Goal: Transaction & Acquisition: Purchase product/service

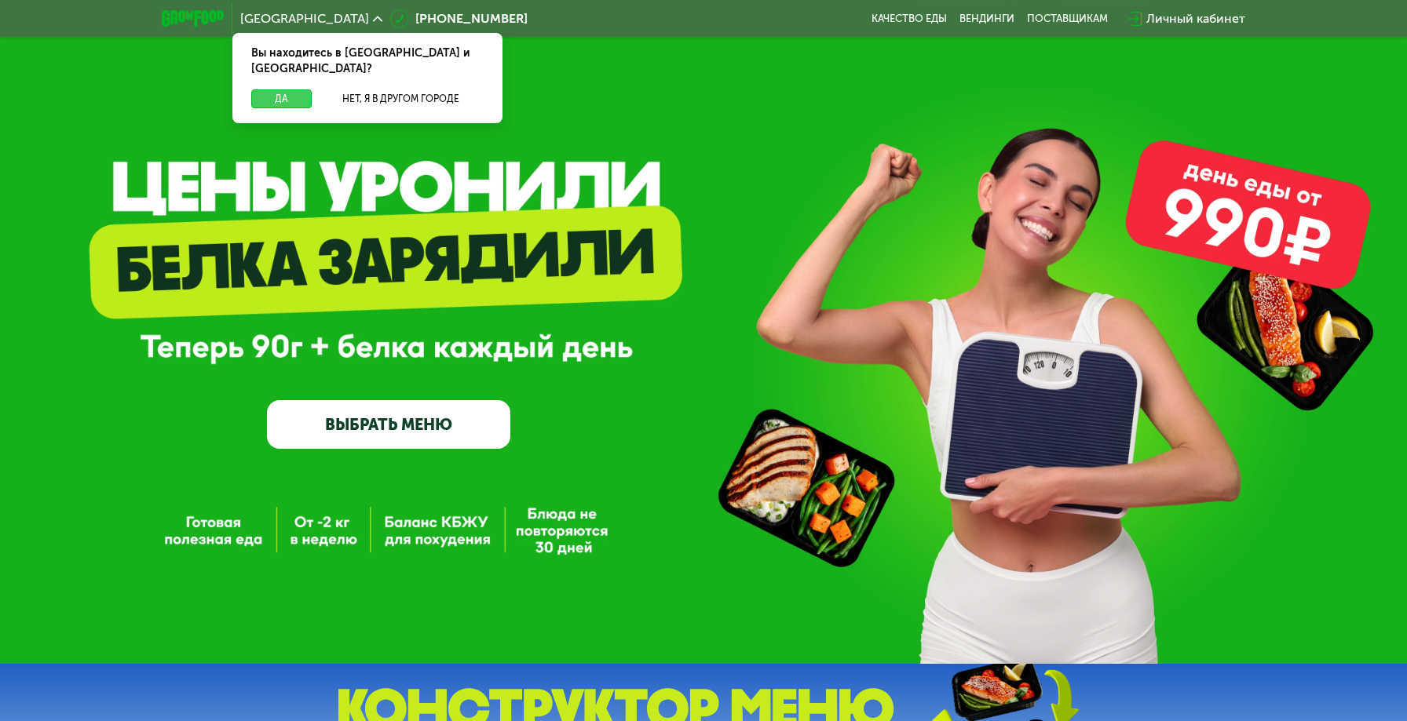
click at [298, 89] on button "Да" at bounding box center [281, 98] width 60 height 19
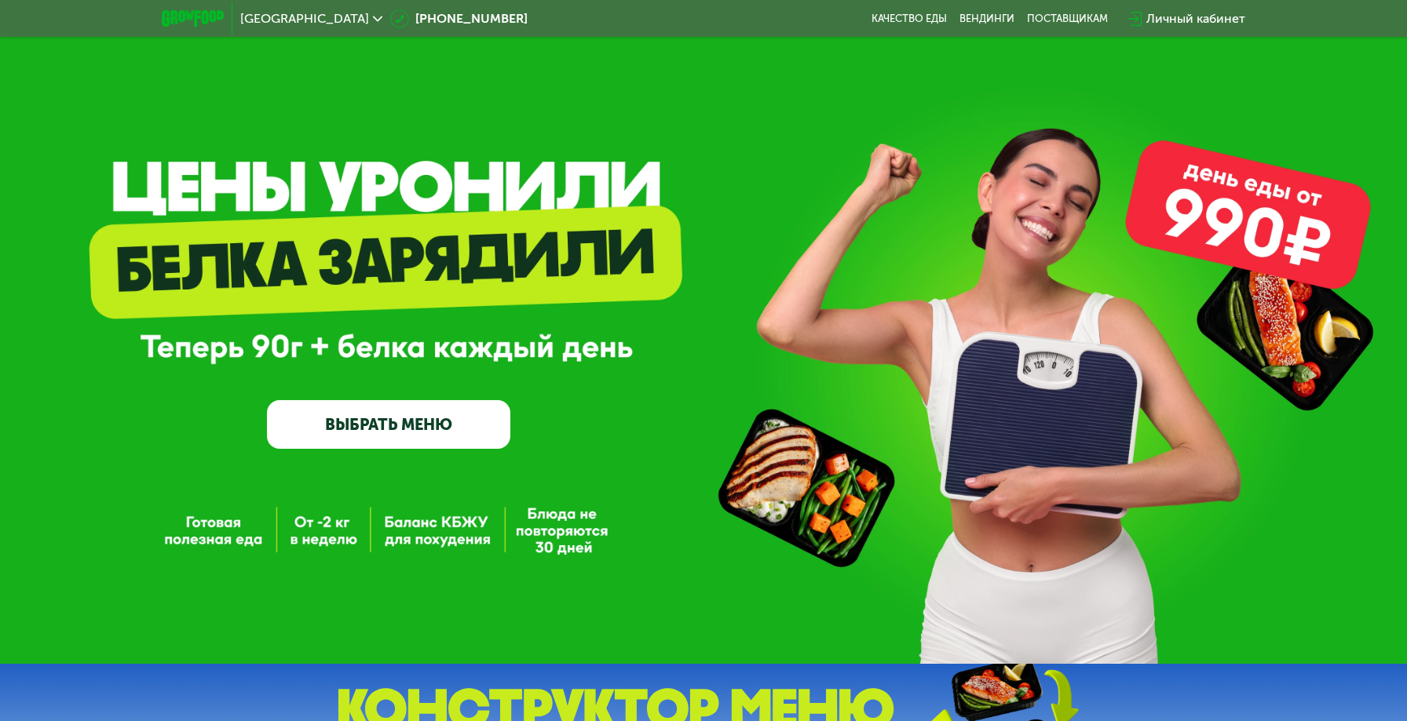
click at [442, 419] on link "ВЫБРАТЬ МЕНЮ" at bounding box center [388, 424] width 243 height 49
click at [433, 425] on link "ВЫБРАТЬ МЕНЮ" at bounding box center [388, 424] width 243 height 49
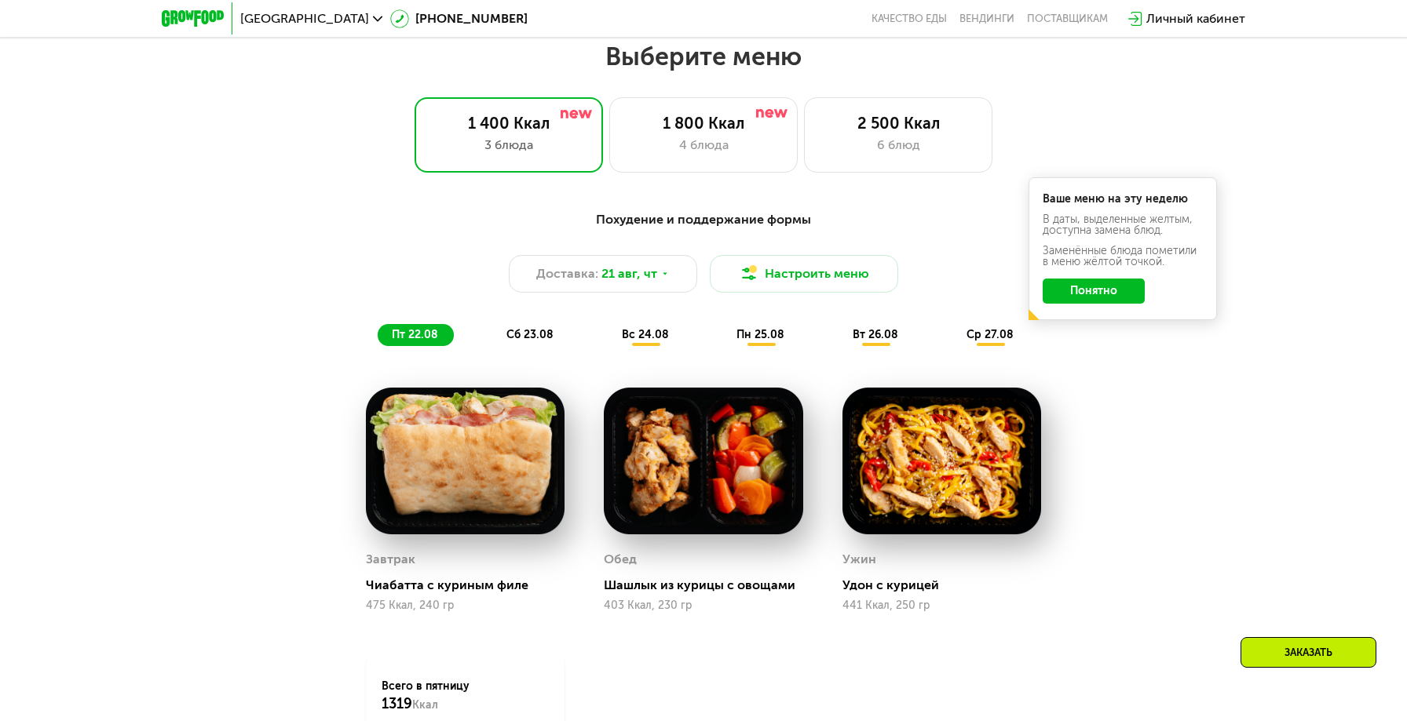
scroll to position [800, 0]
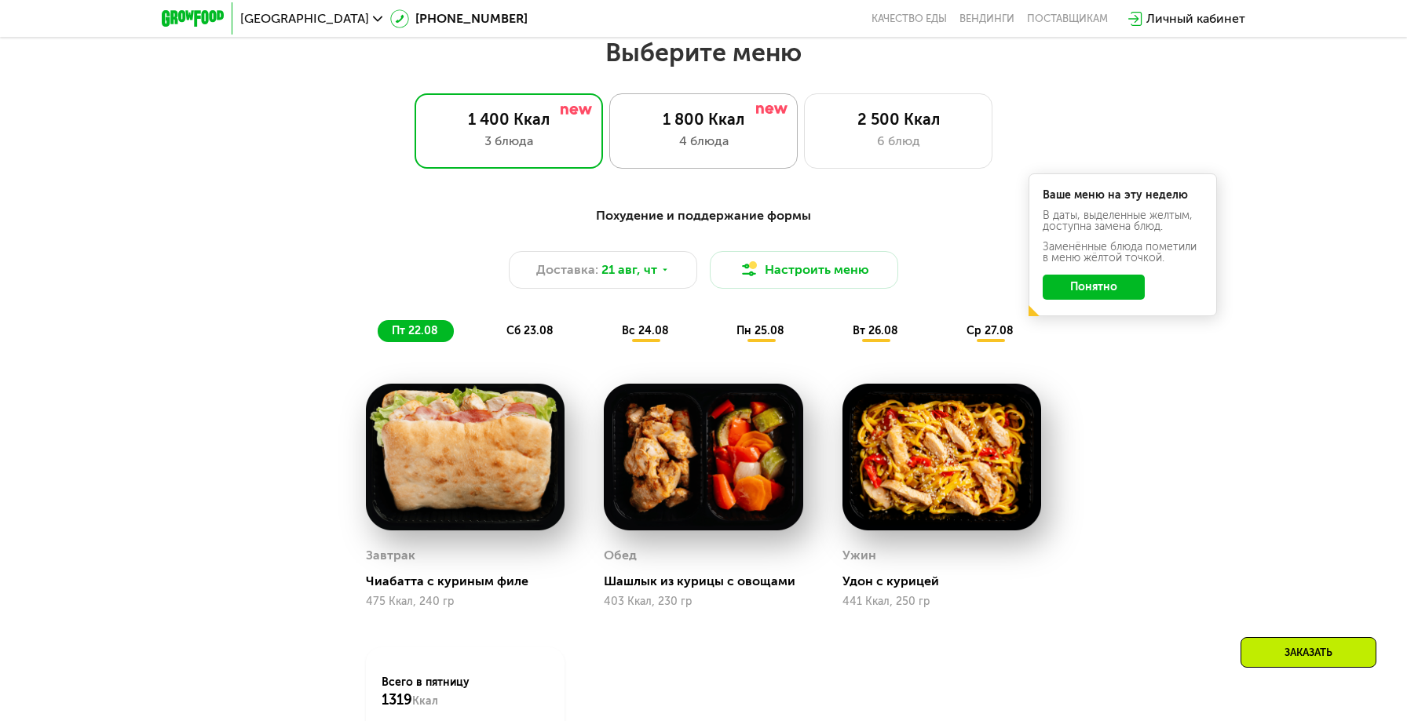
click at [739, 140] on div "4 блюда" at bounding box center [703, 141] width 155 height 19
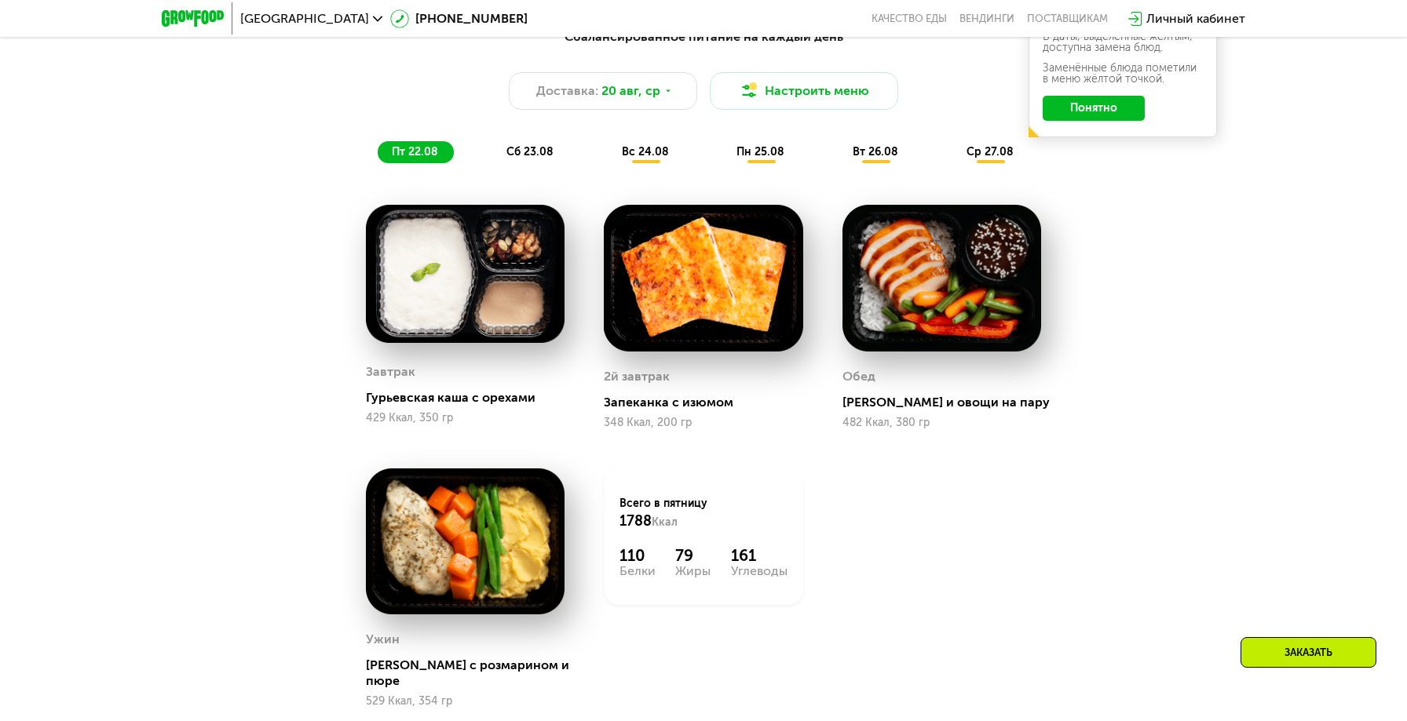
scroll to position [985, 0]
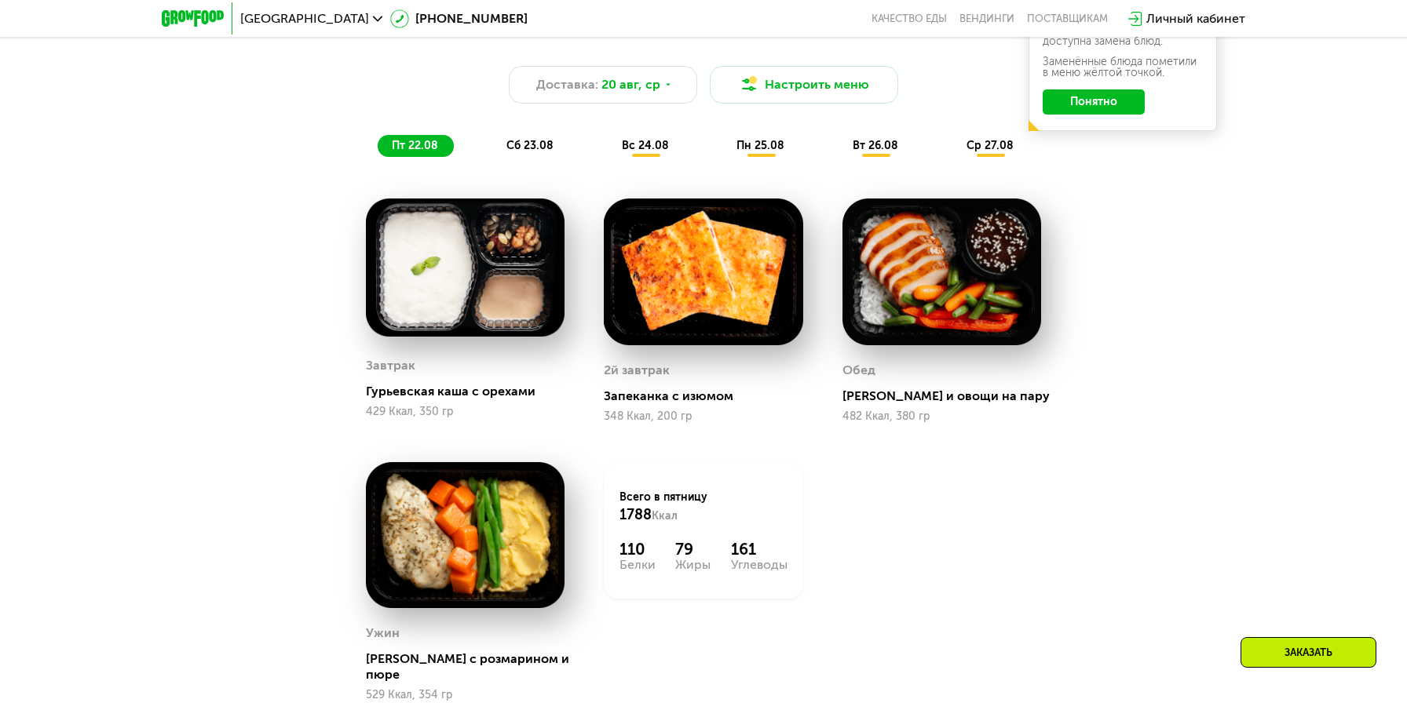
click at [529, 148] on span "сб 23.08" at bounding box center [529, 145] width 47 height 13
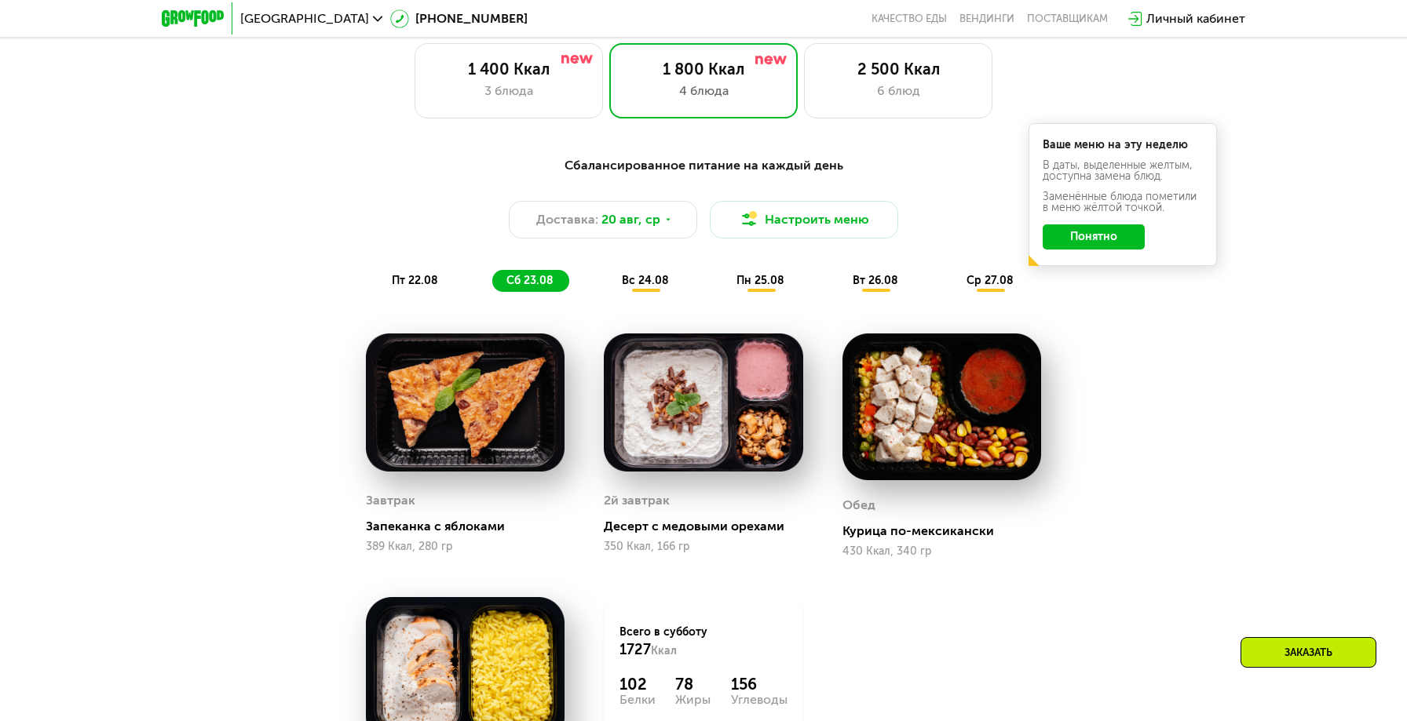
scroll to position [781, 0]
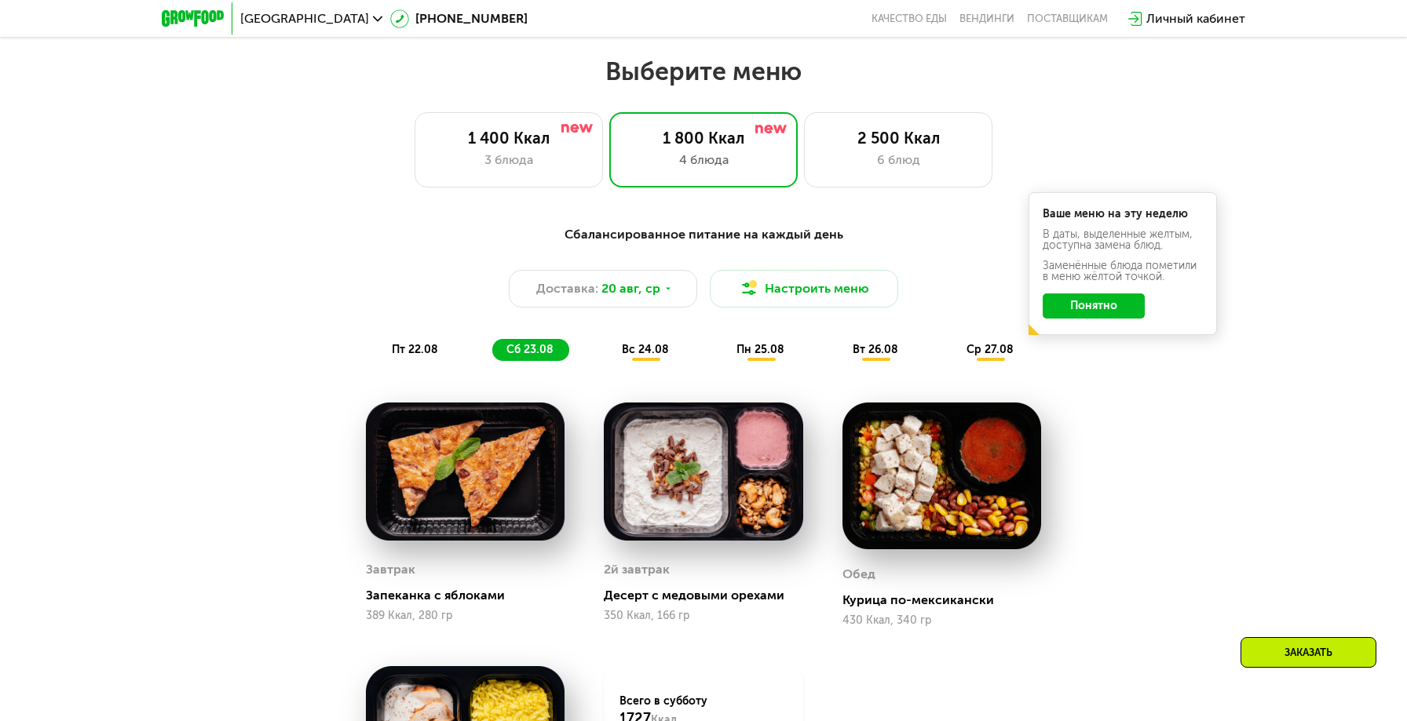
click at [652, 351] on span "вс 24.08" at bounding box center [645, 349] width 47 height 13
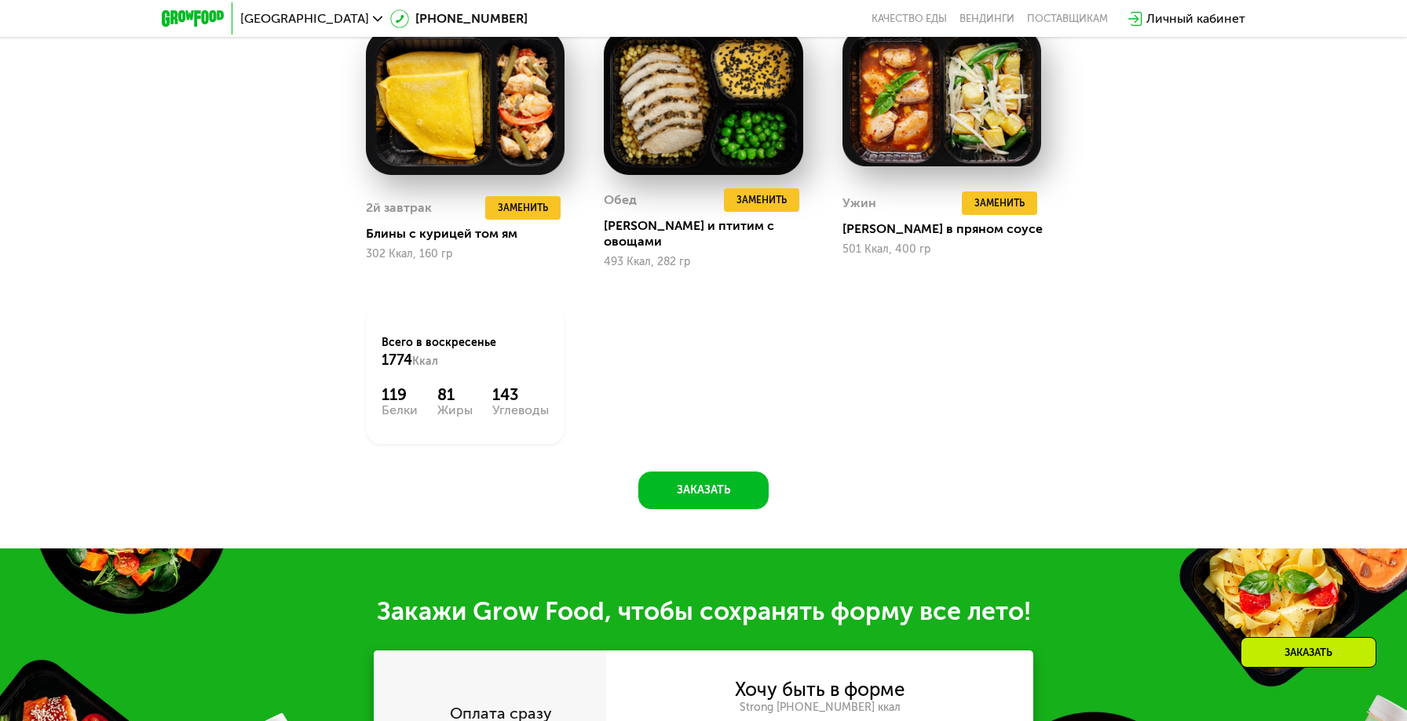
scroll to position [1433, 0]
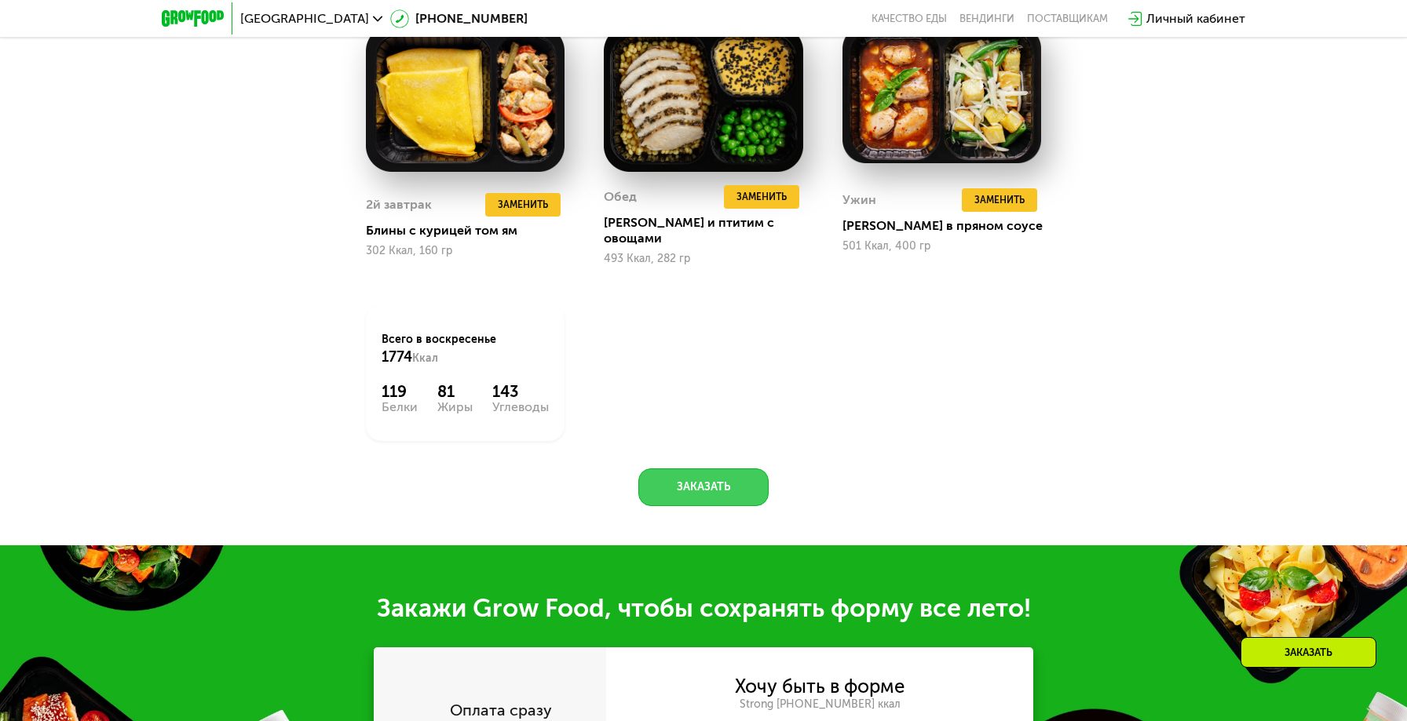
click at [716, 469] on button "Заказать" at bounding box center [703, 488] width 130 height 38
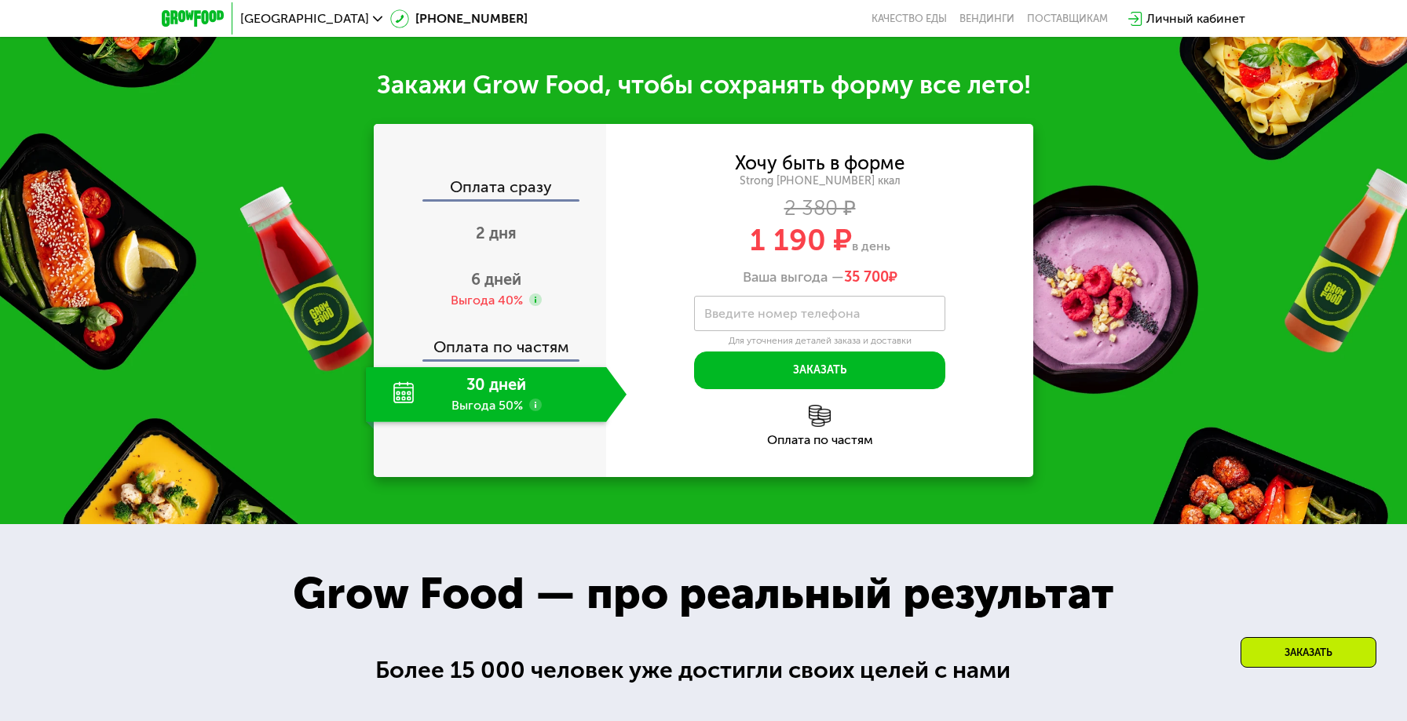
scroll to position [1962, 0]
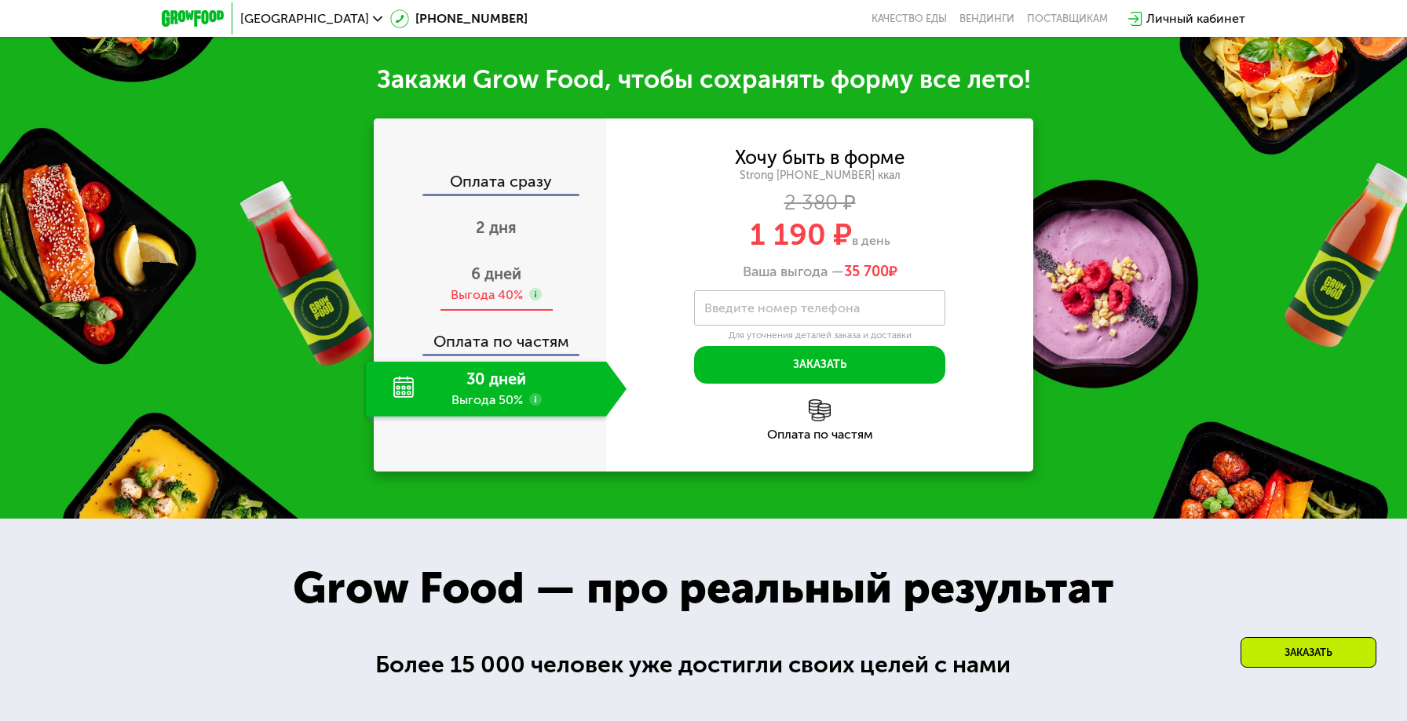
click at [505, 265] on span "6 дней" at bounding box center [496, 274] width 50 height 19
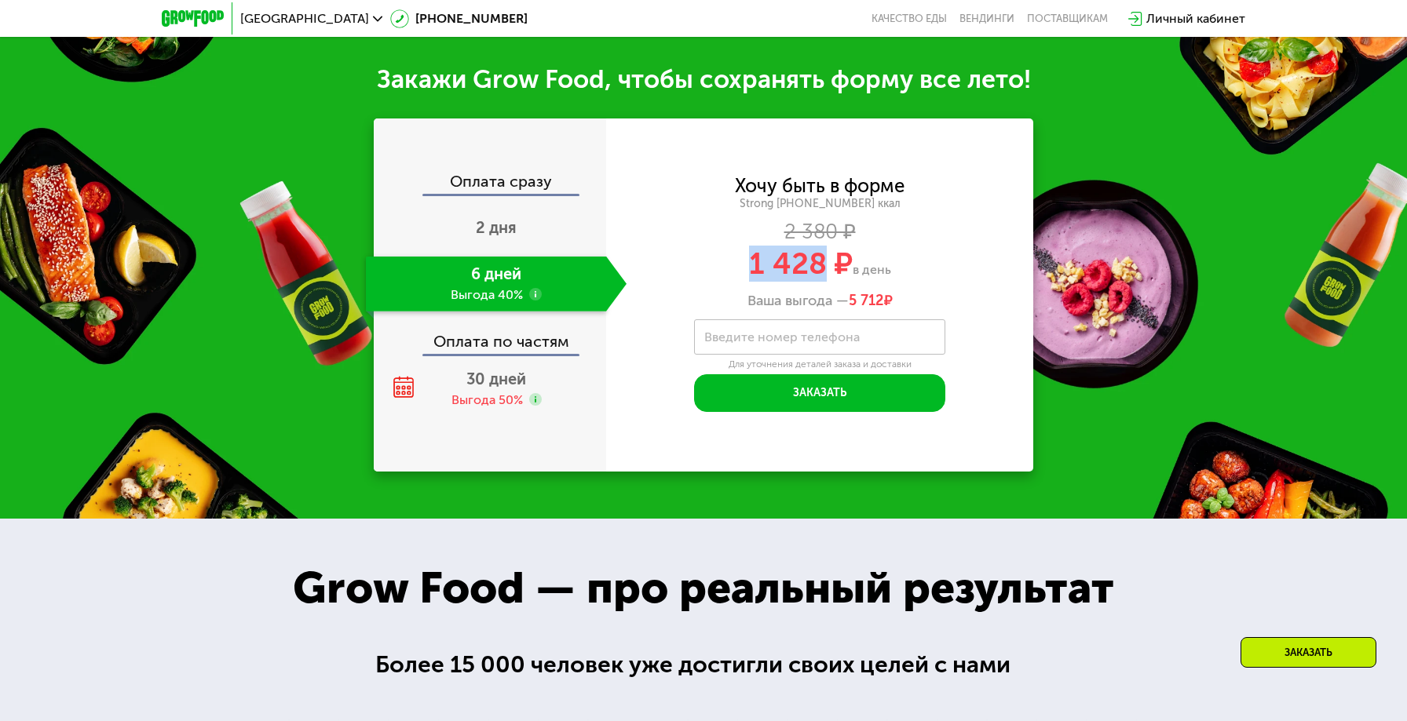
drag, startPoint x: 823, startPoint y: 246, endPoint x: 750, endPoint y: 246, distance: 72.2
click at [750, 246] on span "1 428 ₽" at bounding box center [801, 264] width 104 height 36
copy span "1 428"
click at [1179, 196] on div "Закажи Grow Food, чтобы сохранять форму все лето! Оплата сразу 2 дня 6 дней Выг…" at bounding box center [703, 267] width 1407 height 502
